Goal: Information Seeking & Learning: Find contact information

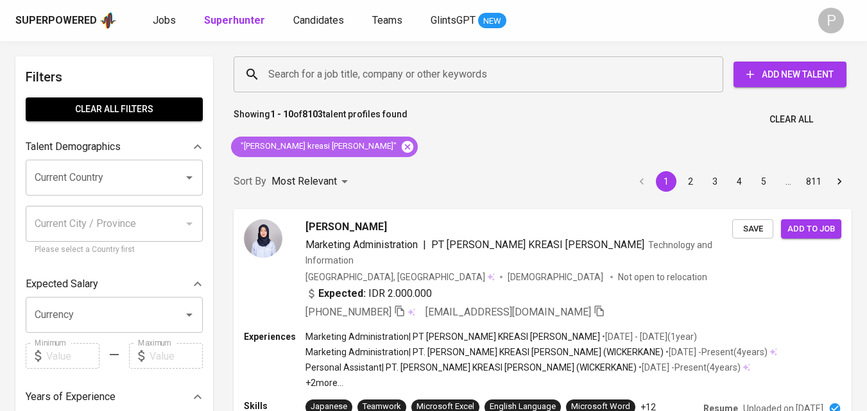
click at [402, 148] on icon at bounding box center [408, 147] width 12 height 12
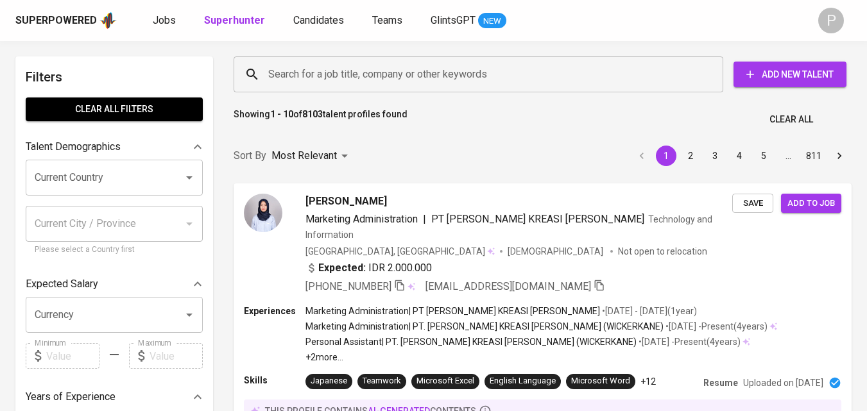
click at [365, 69] on input "Search for a job title, company or other keywords" at bounding box center [481, 74] width 433 height 24
click at [322, 148] on p "Most Relevant" at bounding box center [304, 155] width 65 height 15
click at [352, 80] on div "Most Relevant Newest Profile" at bounding box center [433, 205] width 867 height 411
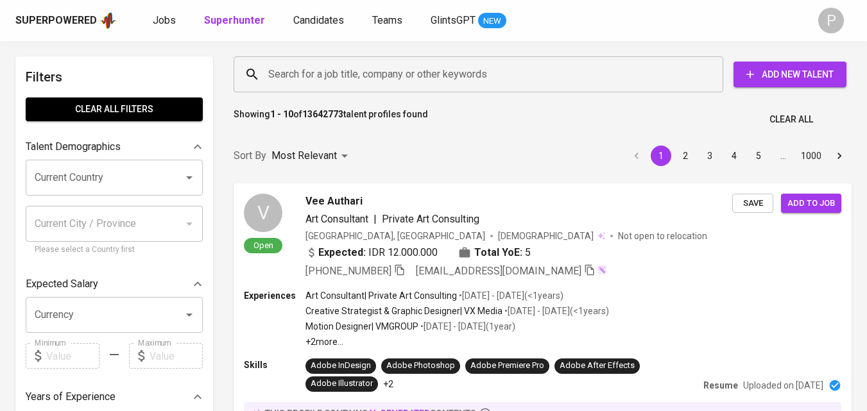
click at [366, 75] on input "Search for a job title, company or other keywords" at bounding box center [481, 74] width 433 height 24
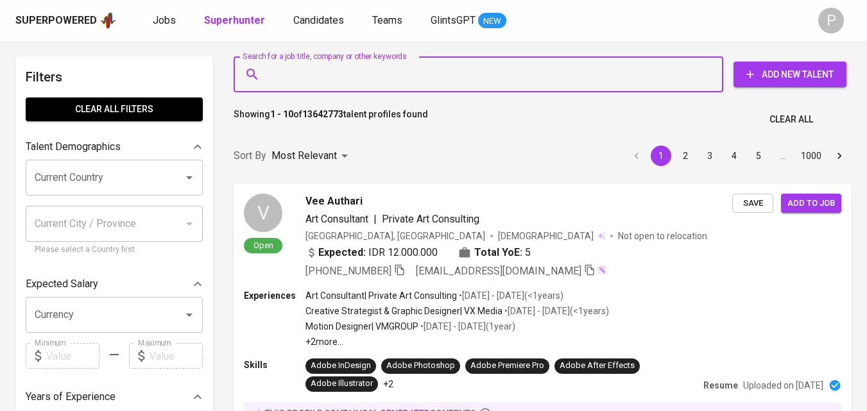
type input ":"
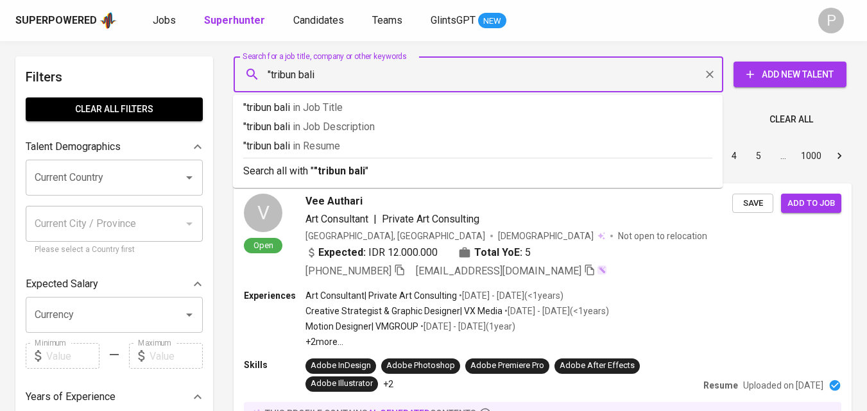
type input ""tribun bali""
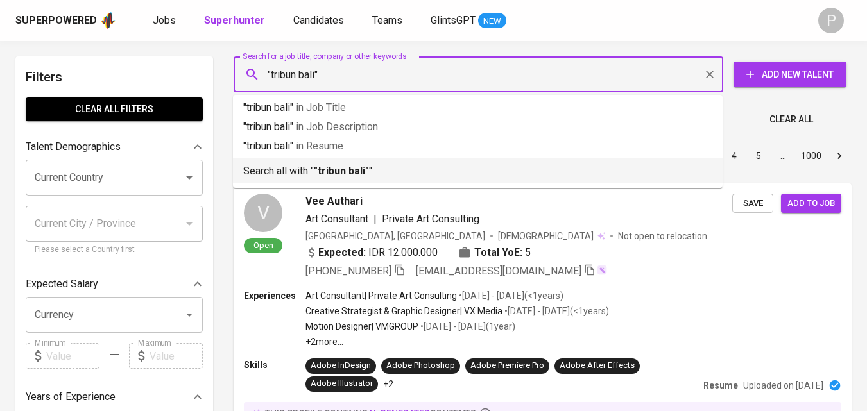
click at [367, 167] on b ""tribun bali"" at bounding box center [341, 171] width 55 height 12
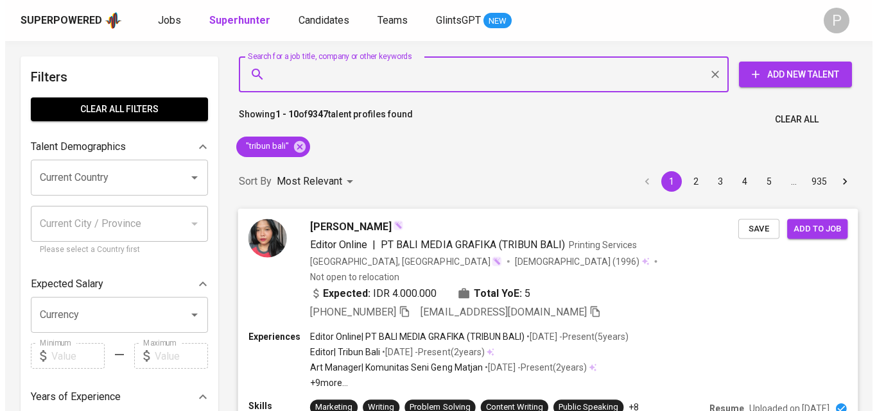
scroll to position [64, 0]
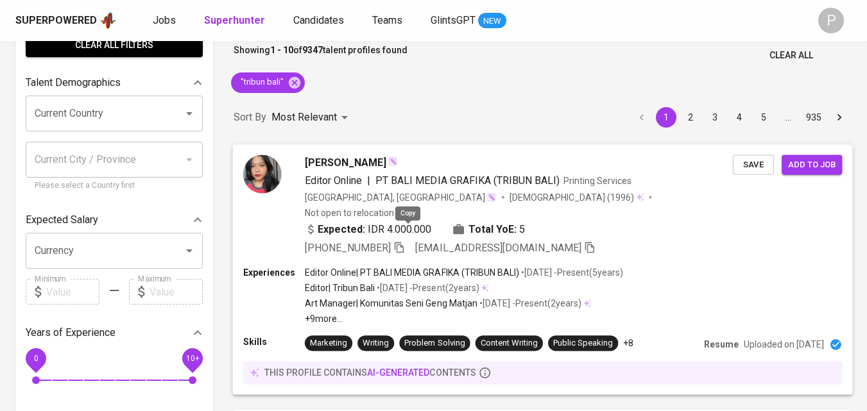
click at [405, 241] on icon "button" at bounding box center [400, 247] width 12 height 12
click at [402, 241] on span "[PHONE_NUMBER]" at bounding box center [356, 248] width 100 height 15
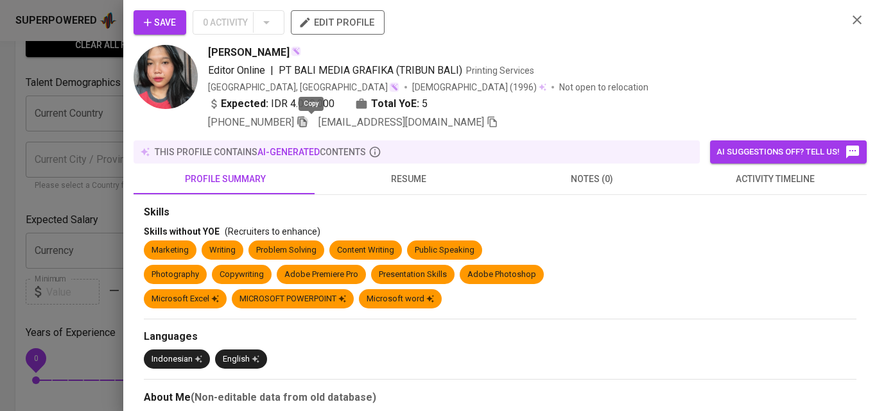
click at [308, 123] on icon "button" at bounding box center [303, 122] width 12 height 12
